Goal: Task Accomplishment & Management: Use online tool/utility

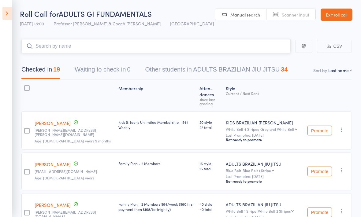
click at [149, 45] on input "search" at bounding box center [155, 46] width 269 height 14
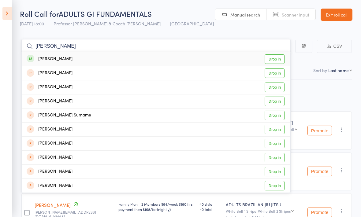
type input "[PERSON_NAME]"
click at [129, 59] on div "[PERSON_NAME] Drop in" at bounding box center [156, 59] width 269 height 14
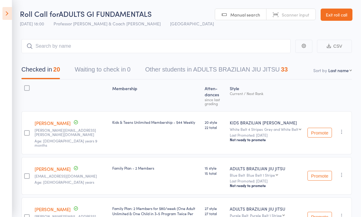
click at [12, 17] on icon at bounding box center [6, 13] width 9 height 13
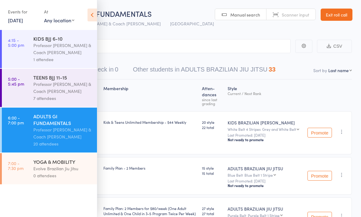
click at [67, 90] on div "Professor [PERSON_NAME] & Coach [PERSON_NAME]" at bounding box center [62, 88] width 58 height 14
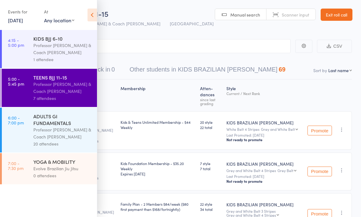
click at [94, 18] on icon at bounding box center [92, 15] width 9 height 13
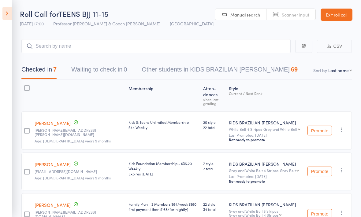
click at [11, 14] on icon at bounding box center [6, 13] width 9 height 13
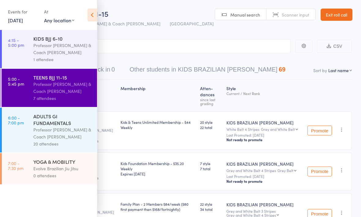
click at [76, 49] on div "Professor [PERSON_NAME] & Coach [PERSON_NAME]" at bounding box center [62, 49] width 58 height 14
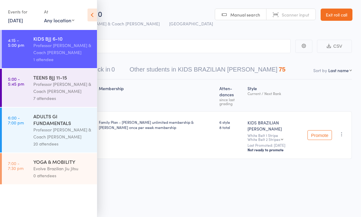
click at [95, 16] on icon at bounding box center [92, 15] width 9 height 13
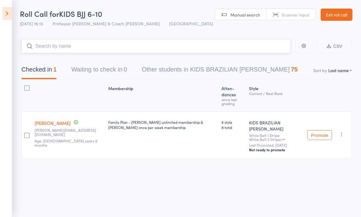
click at [125, 44] on input "search" at bounding box center [155, 46] width 269 height 14
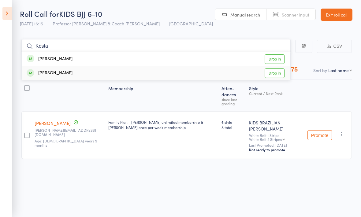
type input "Kosta"
click at [139, 74] on div "[PERSON_NAME] Drop in" at bounding box center [156, 73] width 269 height 14
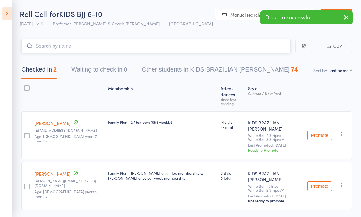
click at [100, 43] on input "search" at bounding box center [155, 46] width 269 height 14
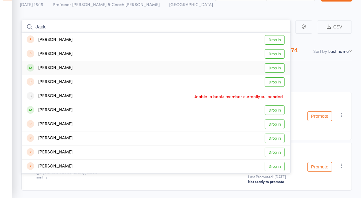
type input "Jack"
click at [144, 81] on div "[PERSON_NAME] Drop in" at bounding box center [156, 88] width 269 height 14
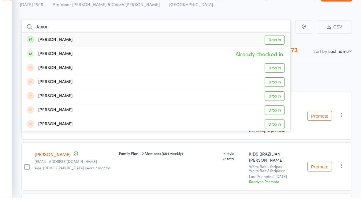
type input "Jaxon"
click at [117, 52] on div "[PERSON_NAME] Drop in" at bounding box center [156, 59] width 269 height 14
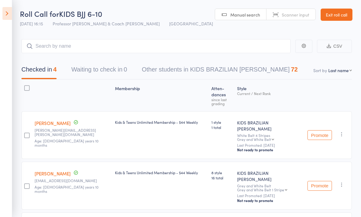
click at [339, 14] on link "Exit roll call" at bounding box center [337, 15] width 32 height 12
